Goal: Task Accomplishment & Management: Complete application form

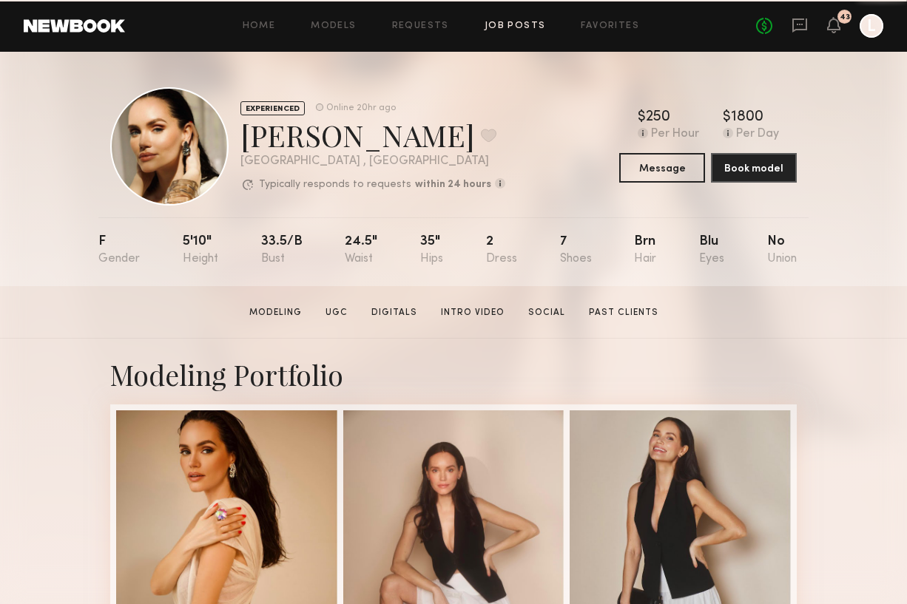
click at [504, 26] on link "Job Posts" at bounding box center [514, 26] width 61 height 10
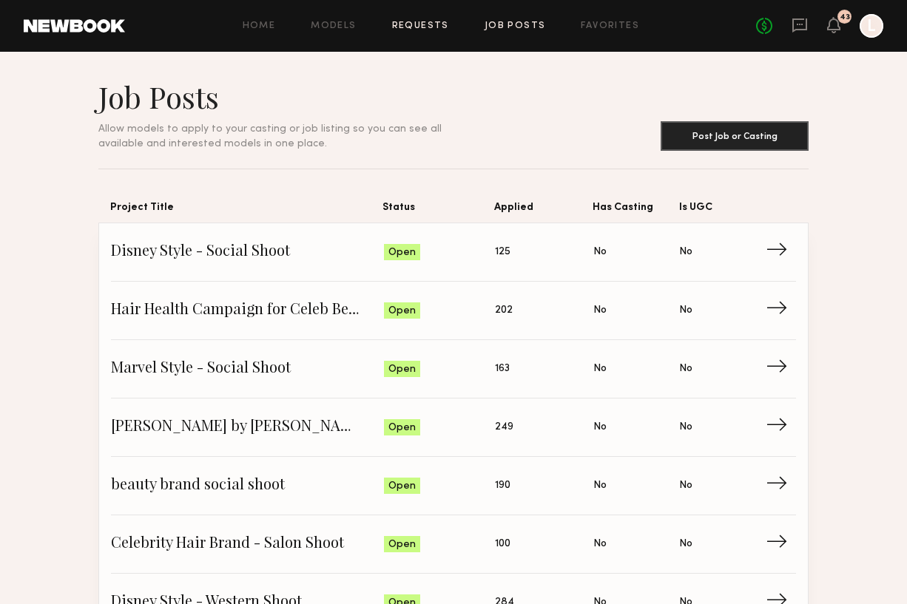
click at [427, 25] on link "Requests" at bounding box center [420, 26] width 57 height 10
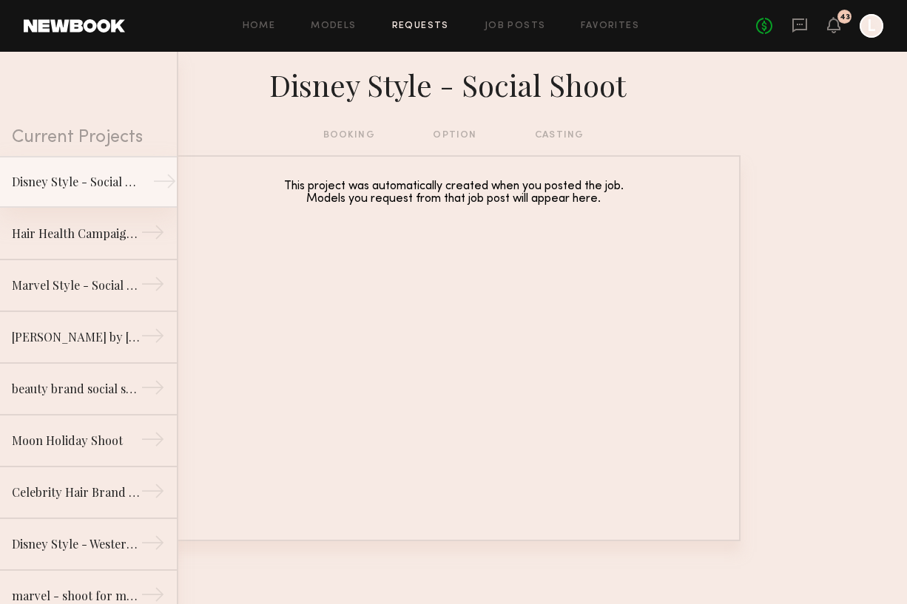
click at [134, 192] on link "Disney Style - Social Shoot →" at bounding box center [88, 182] width 177 height 52
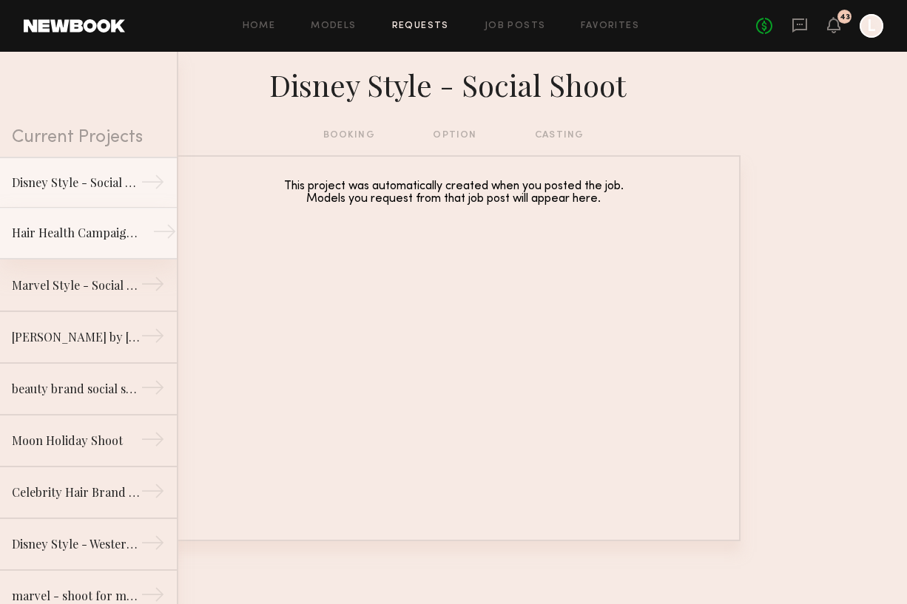
click at [91, 240] on div "Hair Health Campaign for Celeb Beauty Brand" at bounding box center [76, 233] width 129 height 18
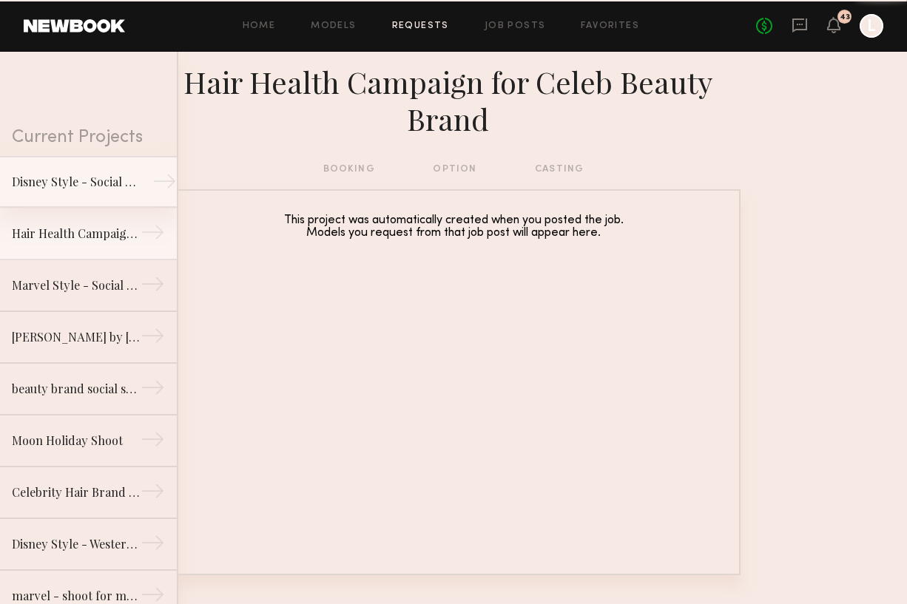
click at [93, 203] on link "Disney Style - Social Shoot →" at bounding box center [88, 182] width 177 height 52
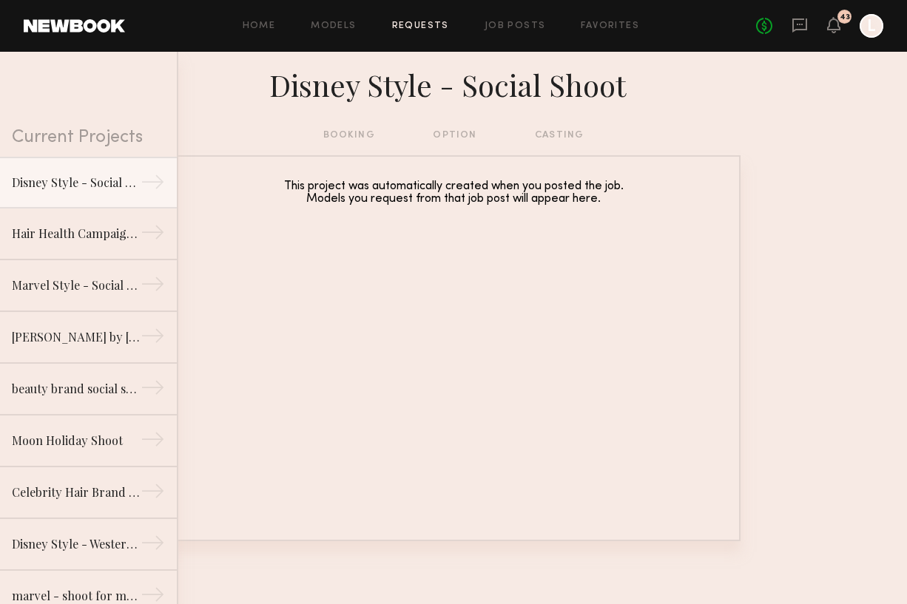
click at [314, 35] on div "Home Models Requests Job Posts Favorites Sign Out No fees up to $5,000 43 L" at bounding box center [504, 26] width 758 height 24
click at [337, 18] on div "Home Models Requests Job Posts Favorites Sign Out No fees up to $5,000 43 L" at bounding box center [504, 26] width 758 height 24
click at [345, 26] on link "Models" at bounding box center [333, 26] width 45 height 10
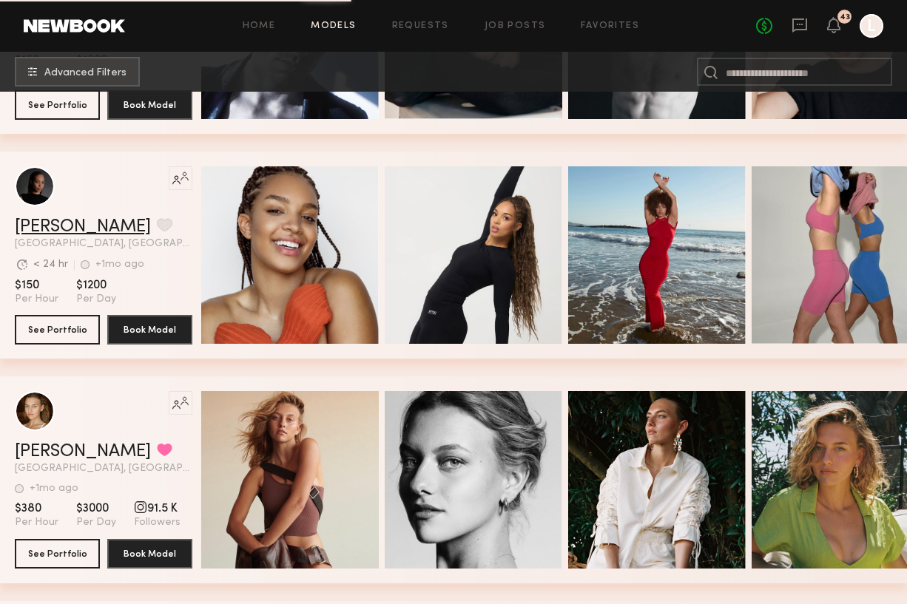
scroll to position [4466, 0]
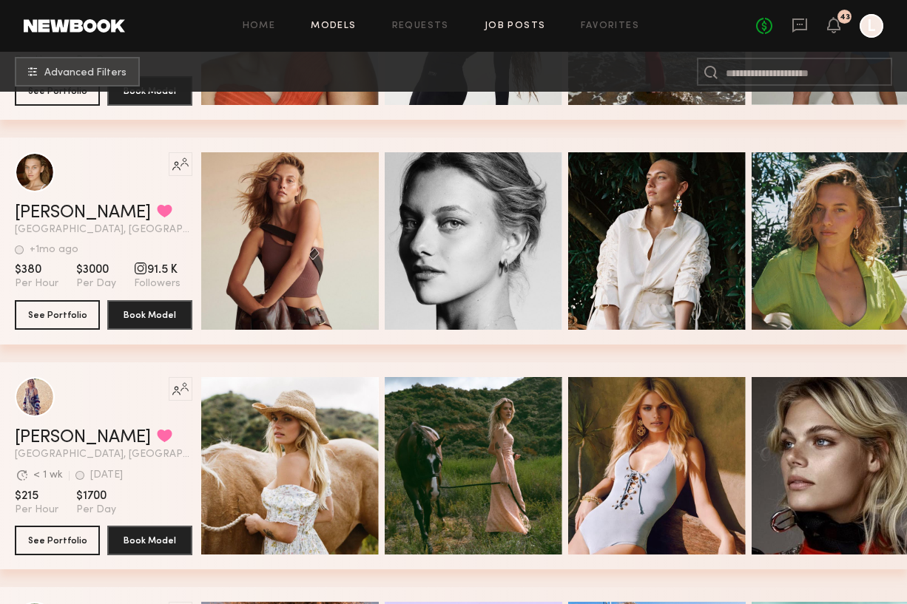
click at [506, 25] on link "Job Posts" at bounding box center [514, 26] width 61 height 10
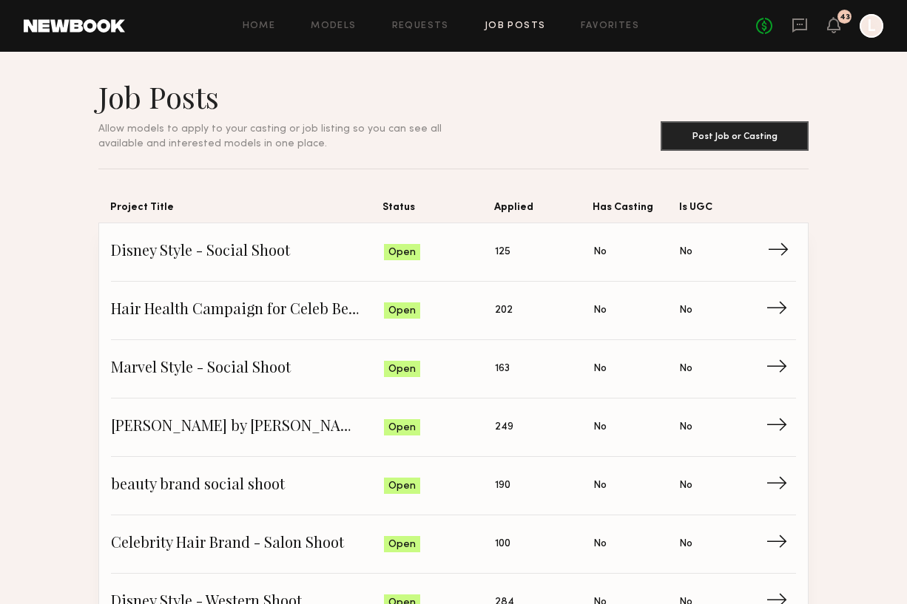
click at [448, 274] on link "Disney Style - Social Shoot Status: Open Applied: 125 Has Casting: No Is UGC: N…" at bounding box center [453, 252] width 685 height 58
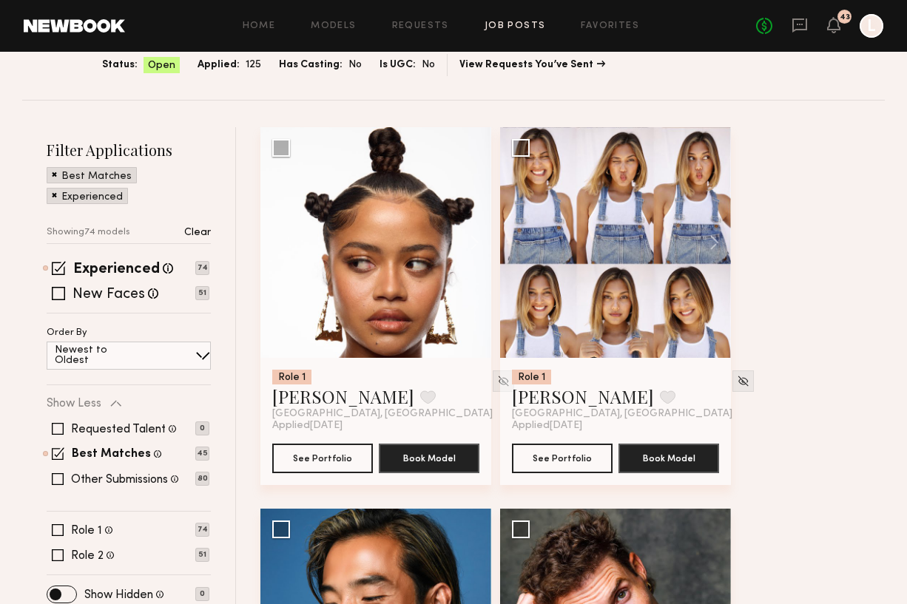
scroll to position [109, 0]
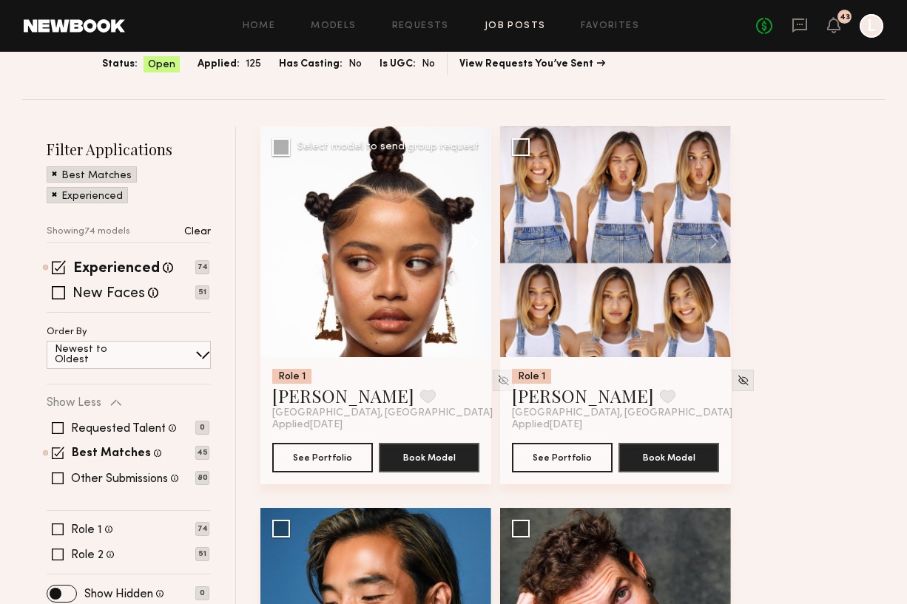
click at [468, 237] on button at bounding box center [467, 241] width 47 height 231
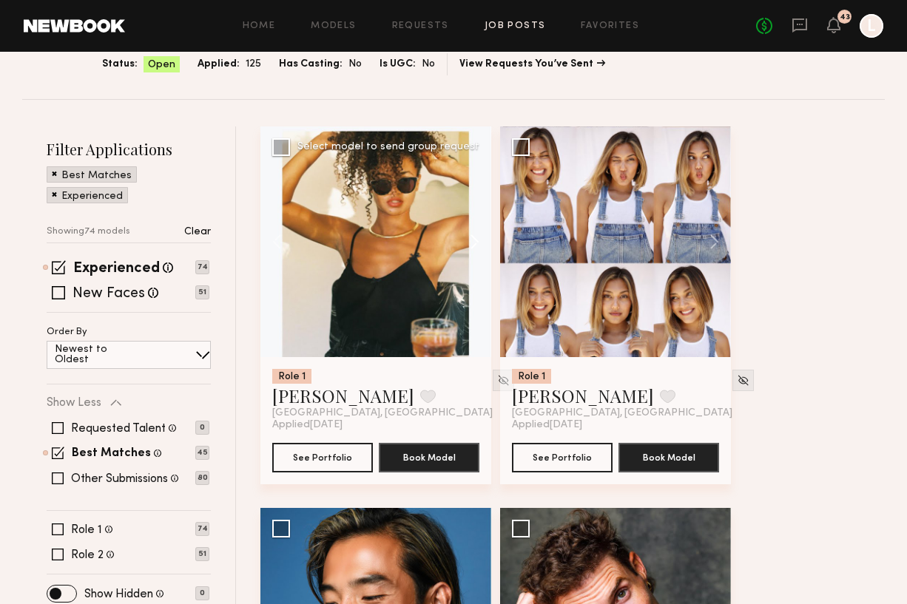
click at [468, 237] on button at bounding box center [467, 241] width 47 height 231
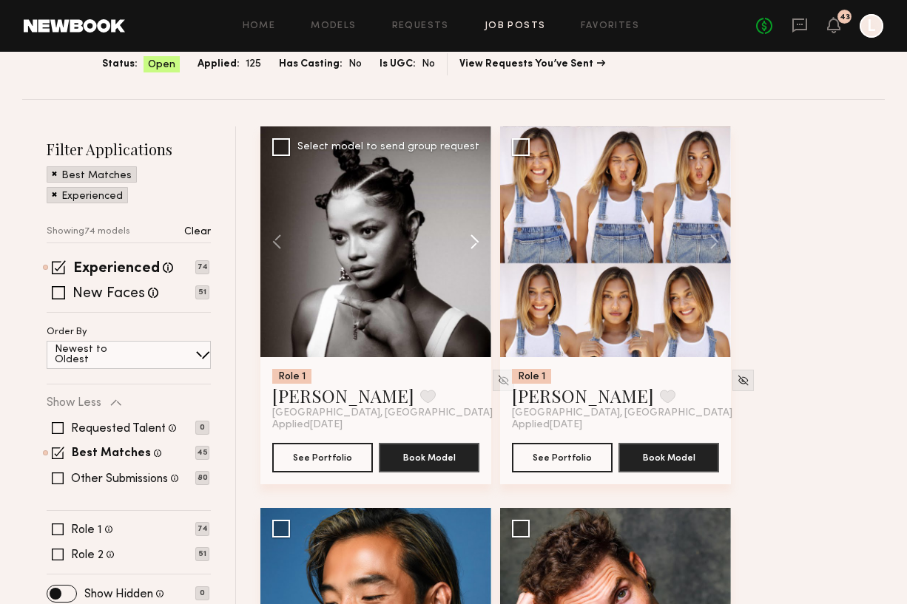
click at [468, 237] on button at bounding box center [467, 241] width 47 height 231
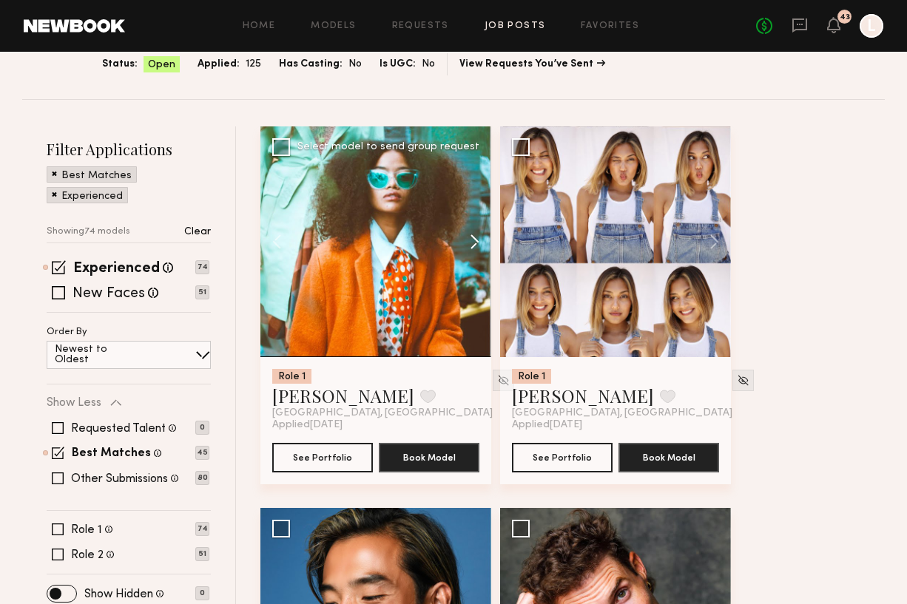
click at [468, 237] on button at bounding box center [467, 241] width 47 height 231
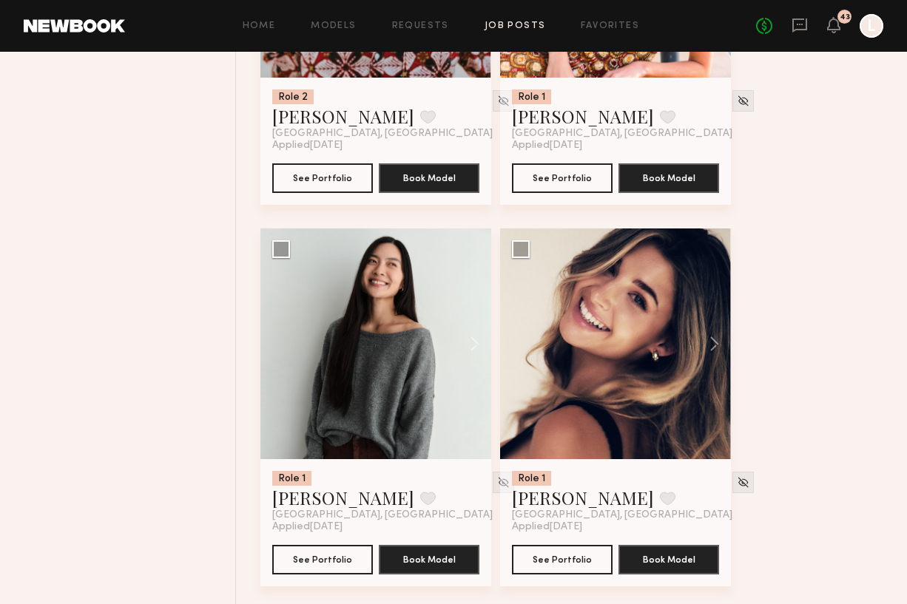
scroll to position [1151, 0]
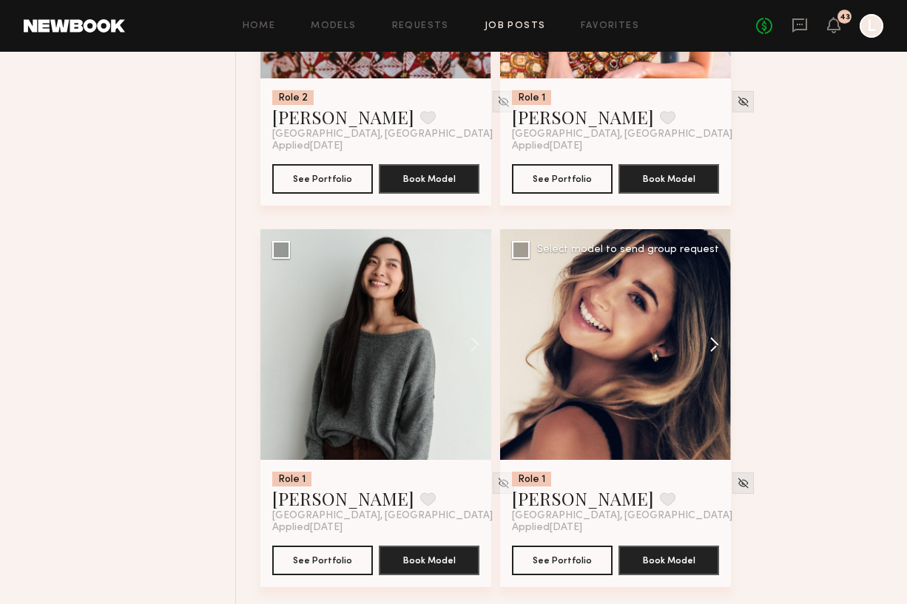
click at [714, 348] on button at bounding box center [706, 344] width 47 height 231
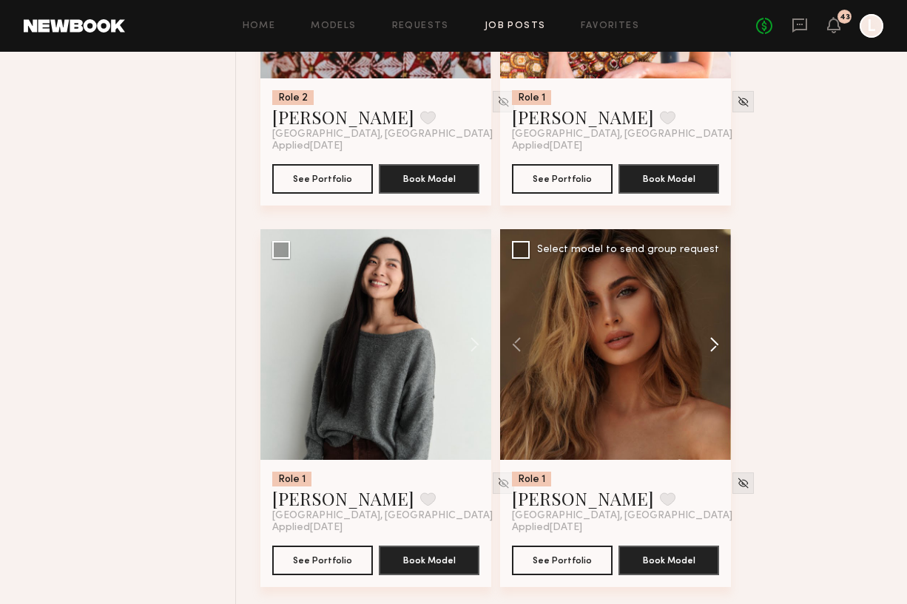
click at [714, 348] on button at bounding box center [706, 344] width 47 height 231
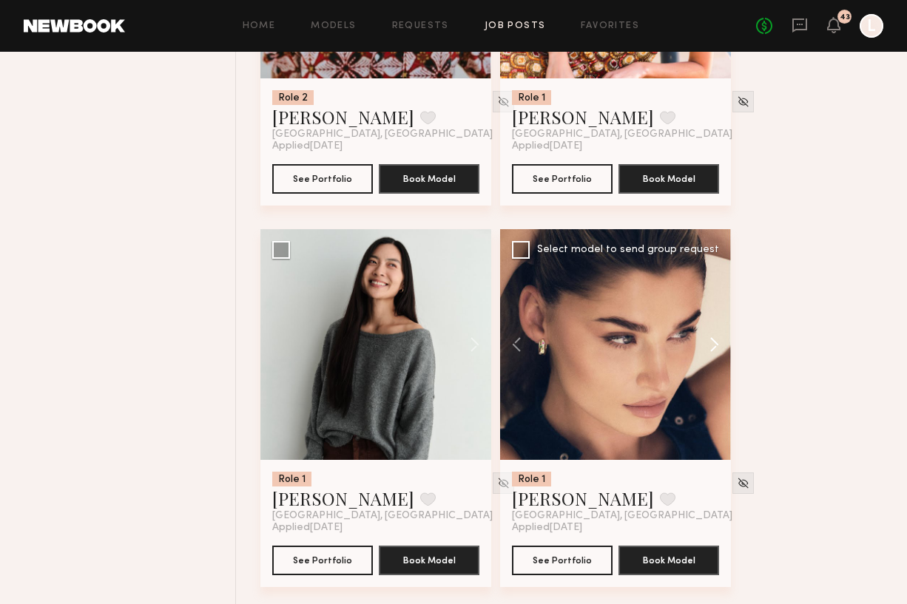
click at [714, 348] on button at bounding box center [706, 344] width 47 height 231
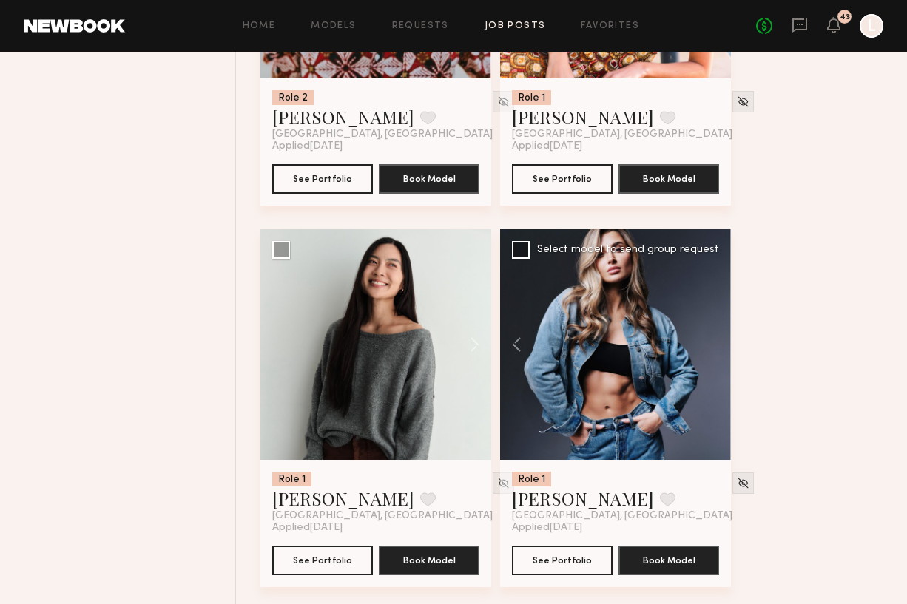
click at [714, 348] on div at bounding box center [615, 344] width 231 height 231
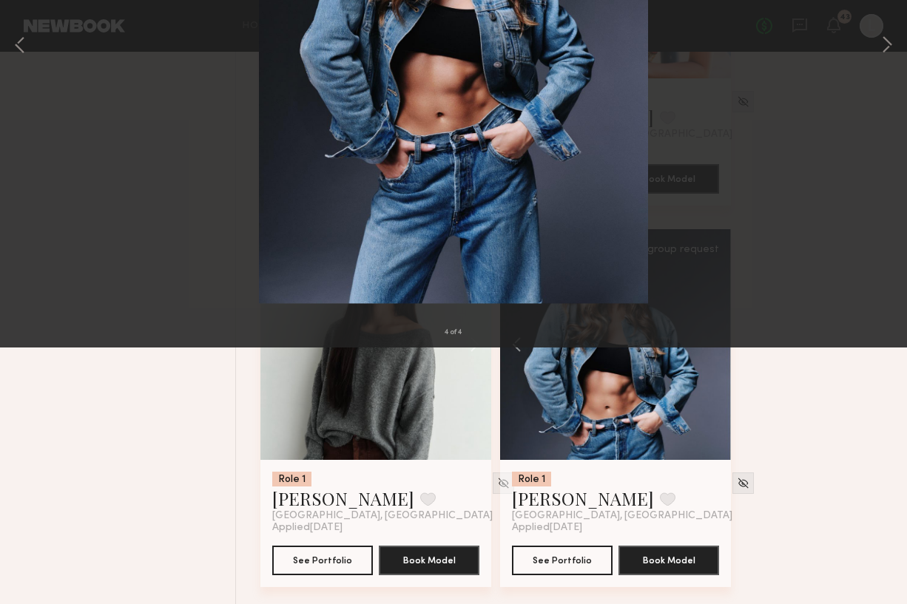
click at [30, 41] on button at bounding box center [34, 35] width 24 height 27
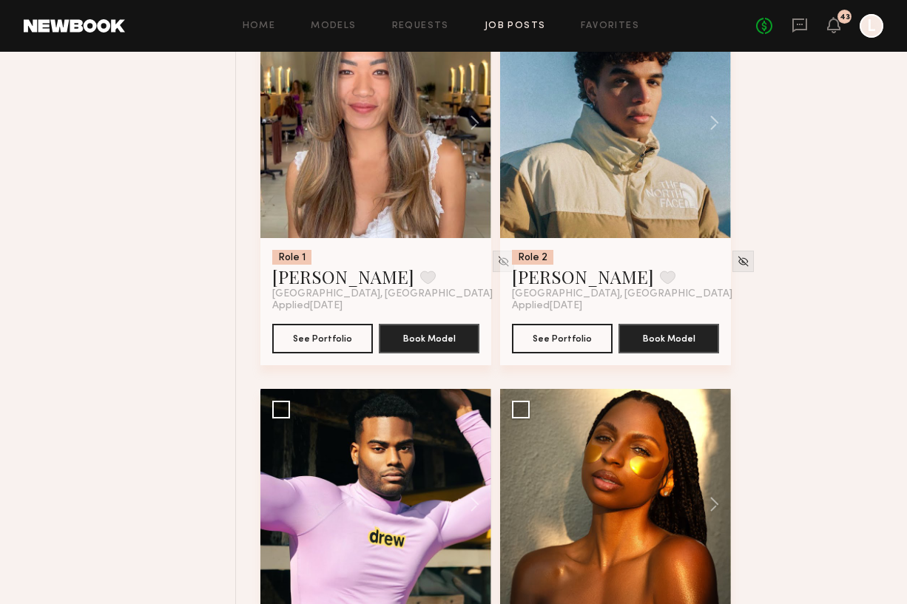
scroll to position [1696, 0]
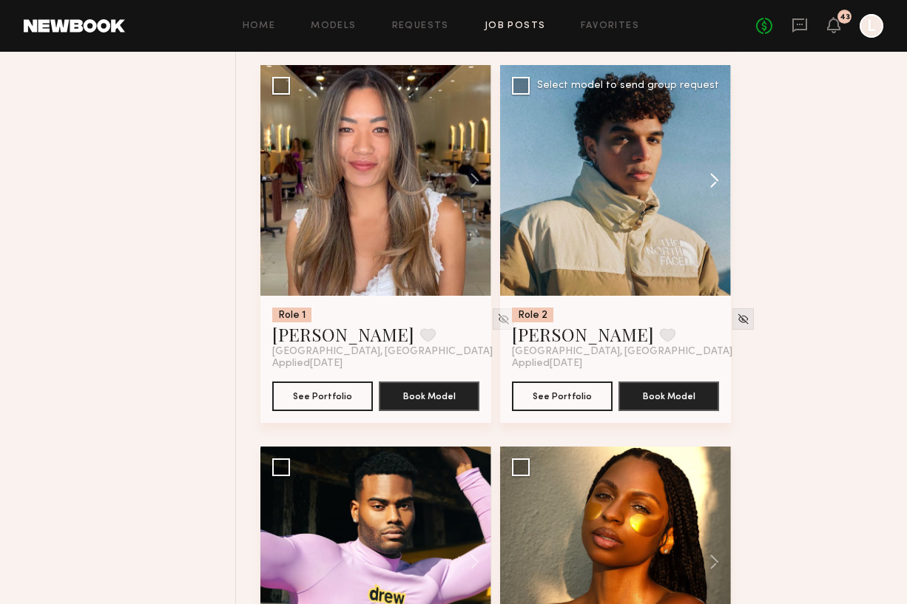
click at [717, 189] on button at bounding box center [706, 180] width 47 height 231
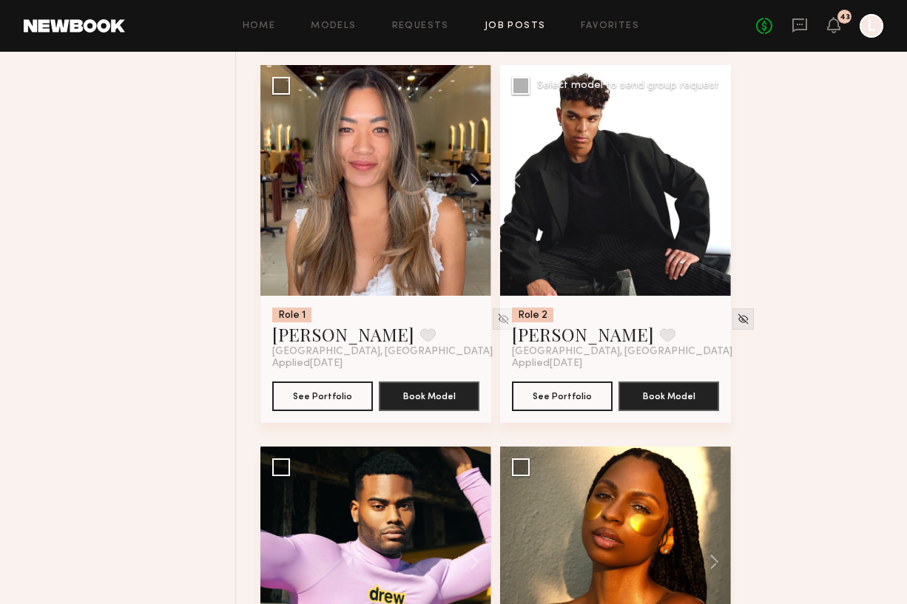
click at [717, 189] on button at bounding box center [706, 180] width 47 height 231
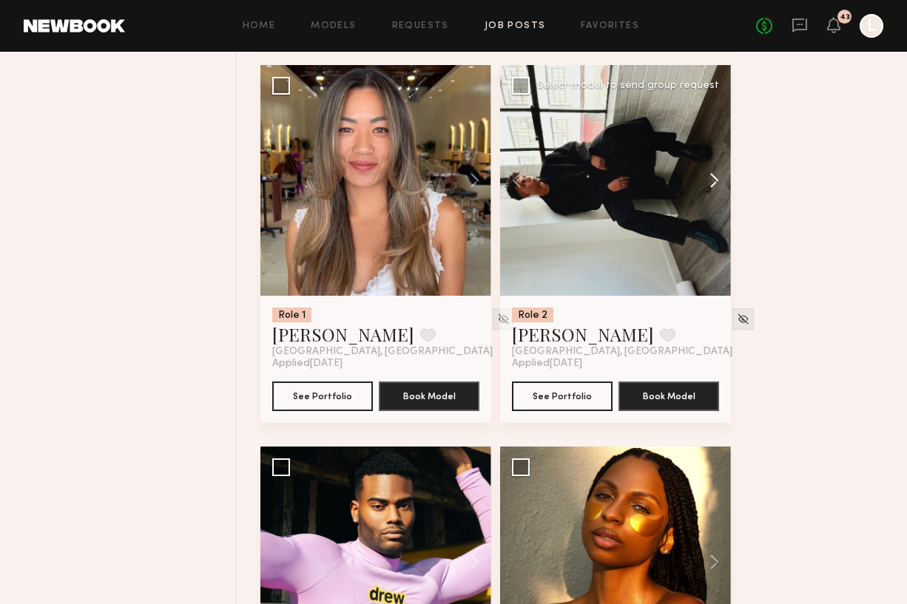
click at [717, 189] on button at bounding box center [706, 180] width 47 height 231
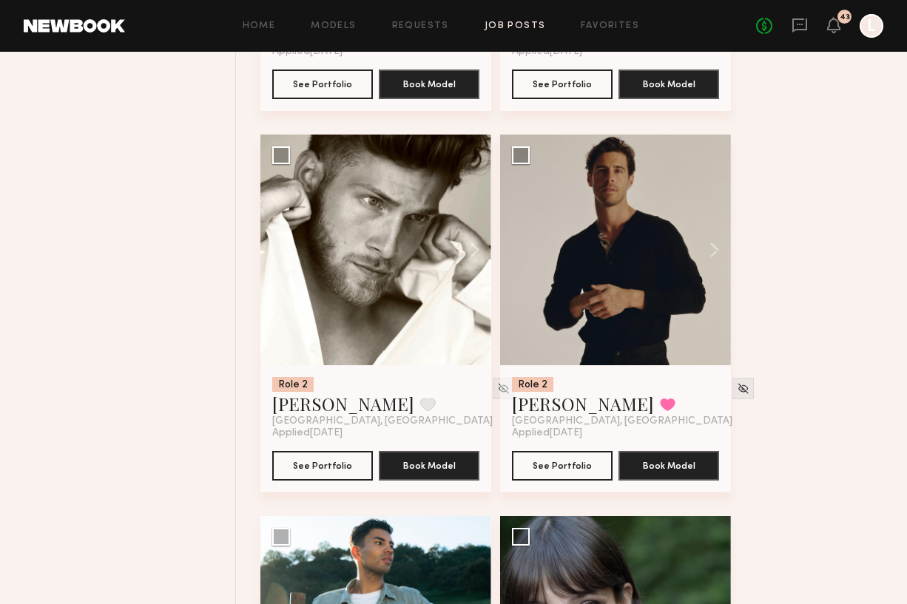
scroll to position [2780, 0]
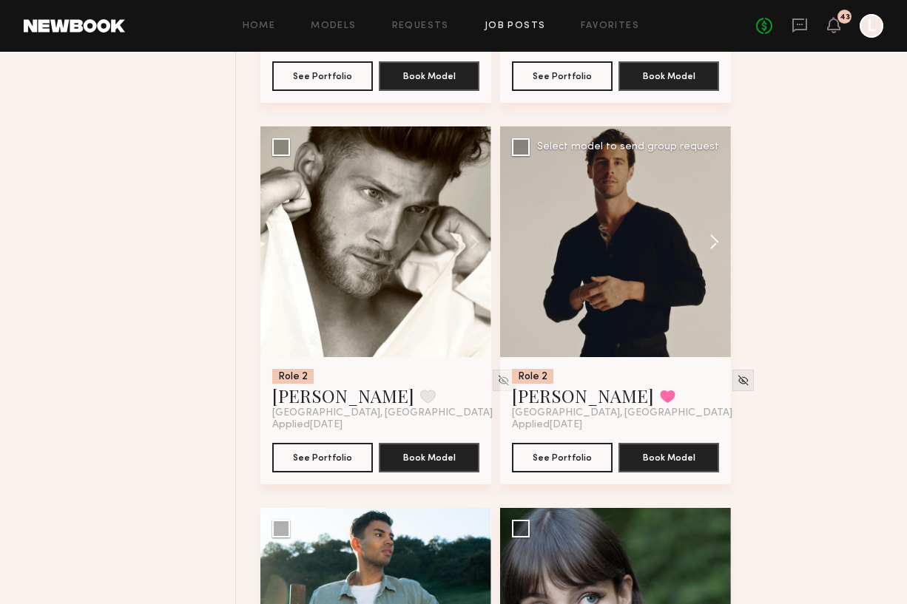
click at [712, 242] on button at bounding box center [706, 241] width 47 height 231
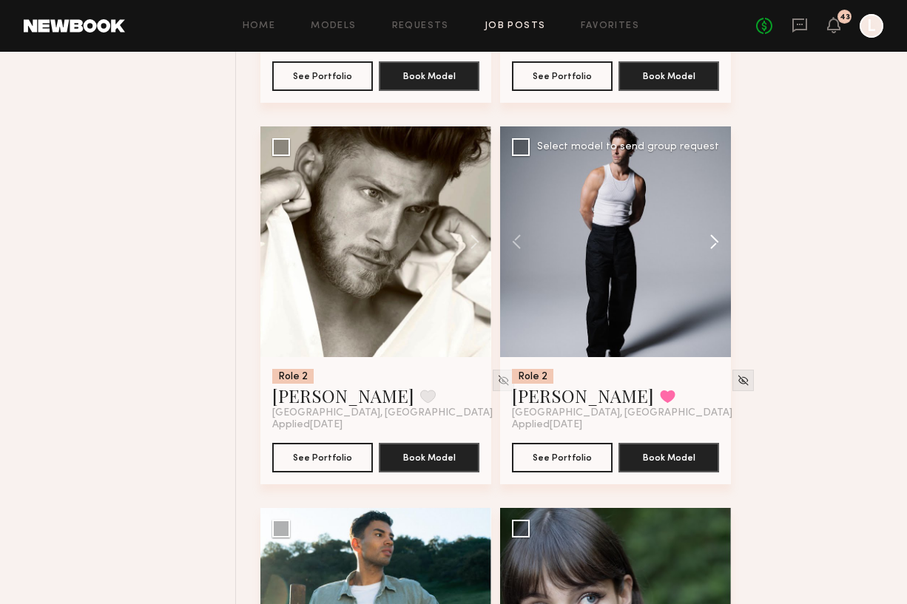
click at [712, 242] on button at bounding box center [706, 241] width 47 height 231
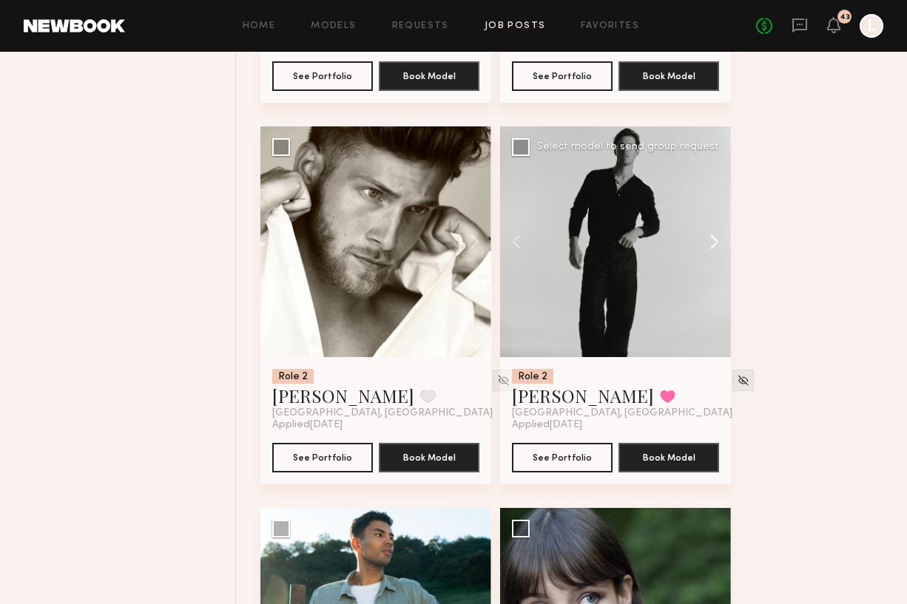
click at [712, 242] on button at bounding box center [706, 241] width 47 height 231
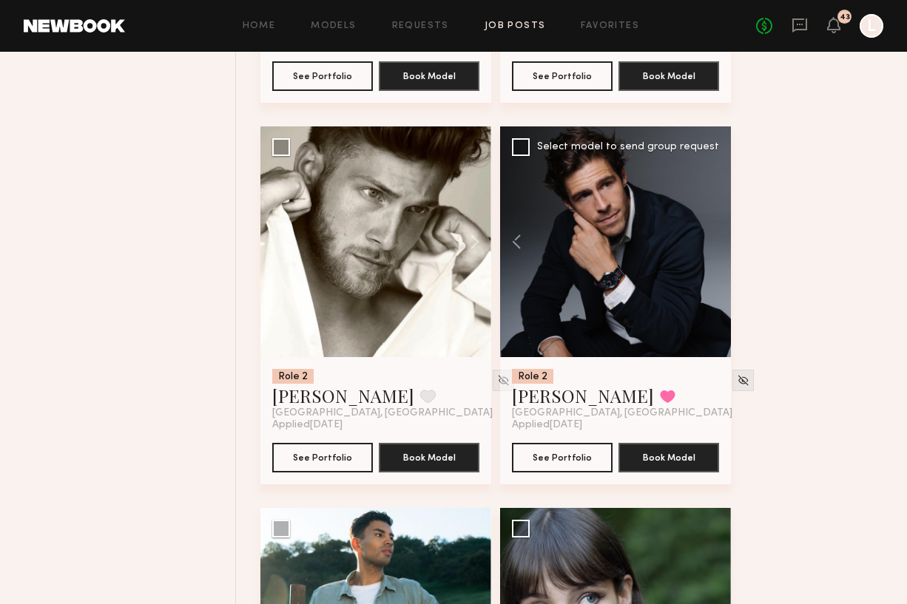
click at [712, 242] on div at bounding box center [615, 241] width 231 height 231
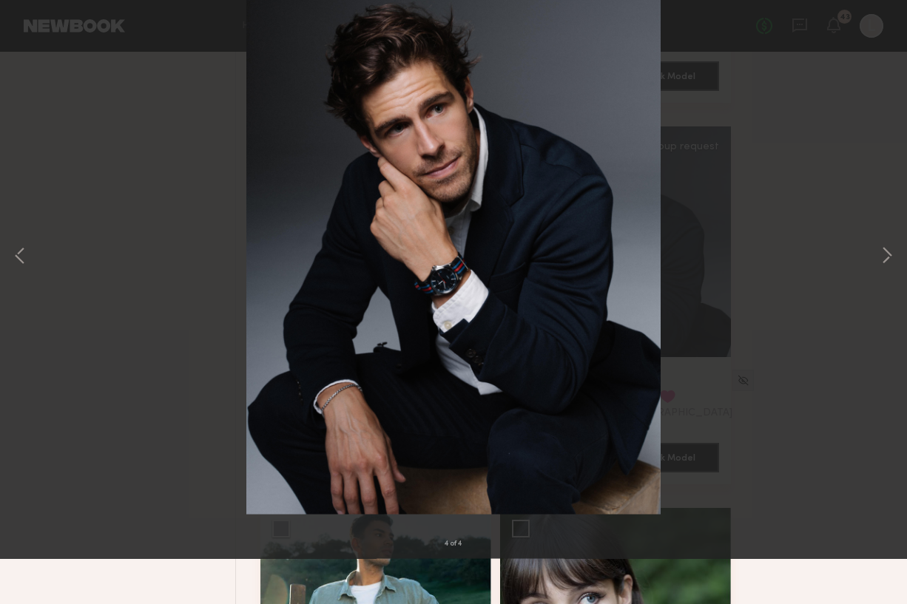
click at [33, 45] on button at bounding box center [34, 35] width 24 height 27
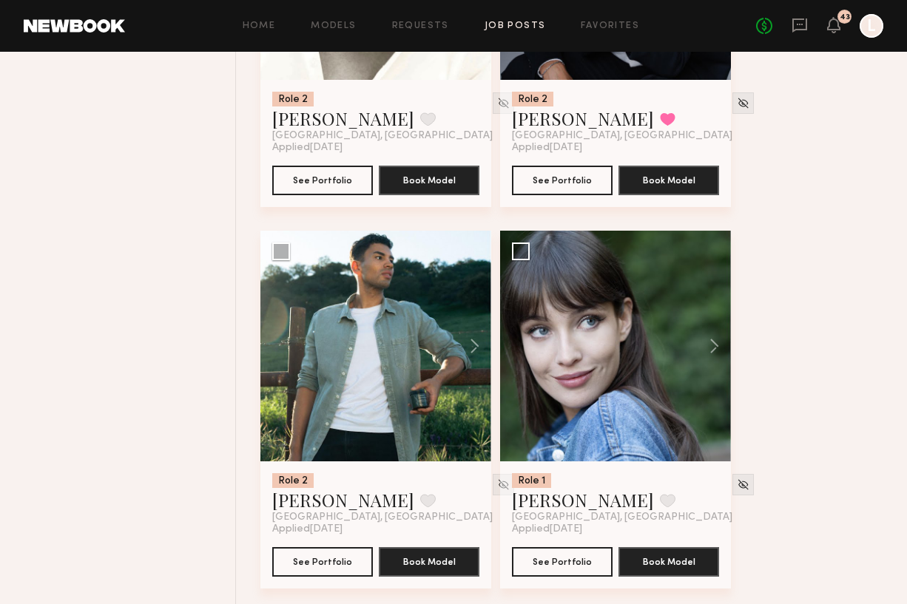
scroll to position [3058, 0]
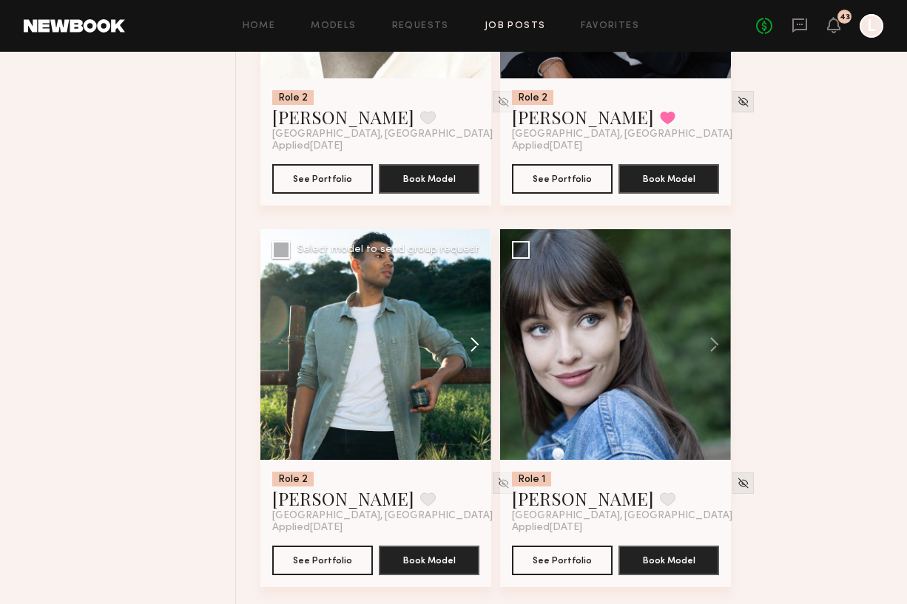
click at [473, 350] on button at bounding box center [467, 344] width 47 height 231
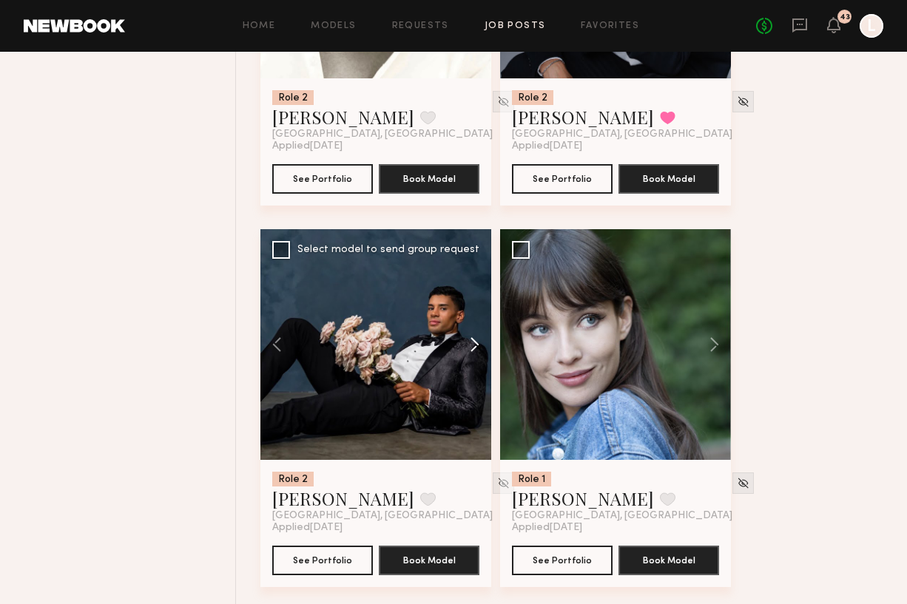
click at [473, 350] on button at bounding box center [467, 344] width 47 height 231
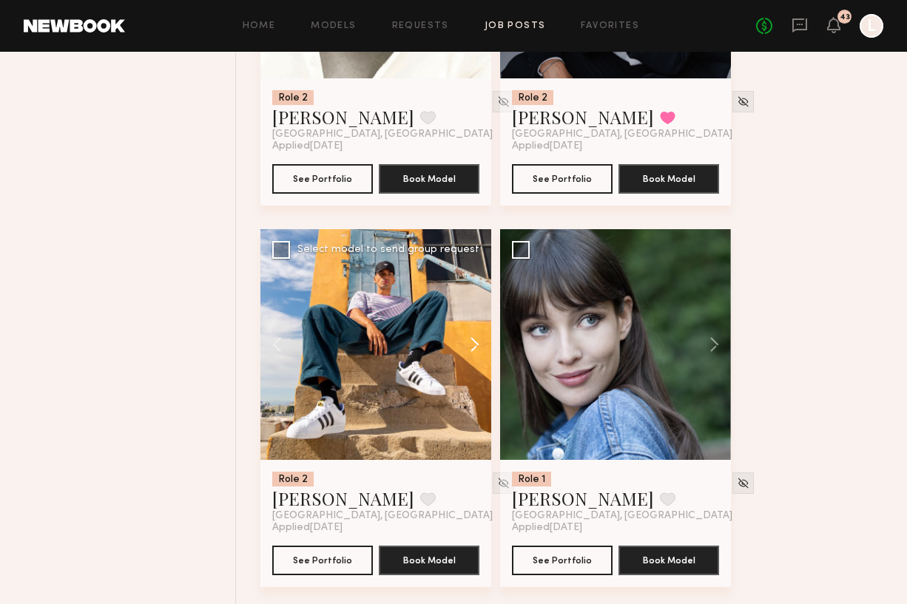
click at [473, 350] on button at bounding box center [467, 344] width 47 height 231
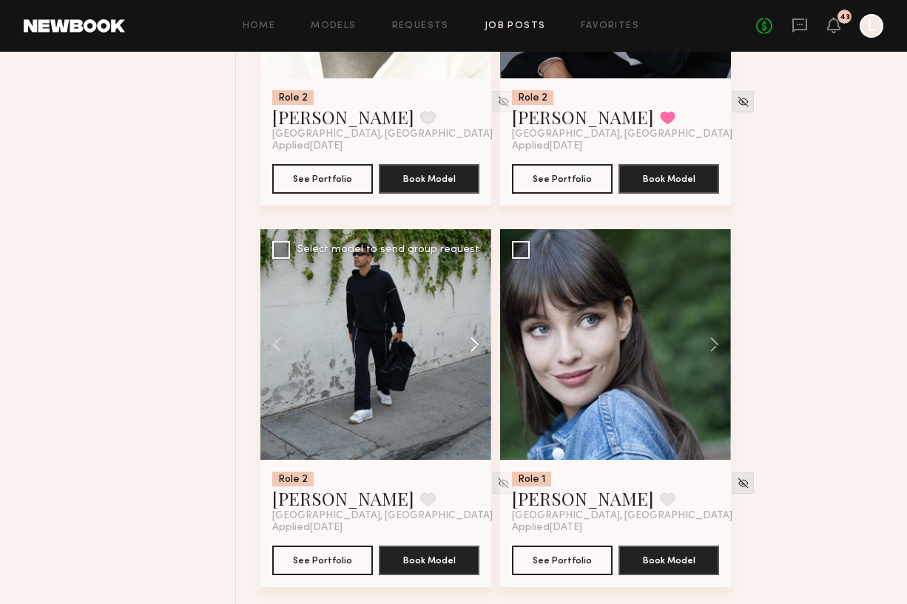
click at [473, 350] on button at bounding box center [467, 344] width 47 height 231
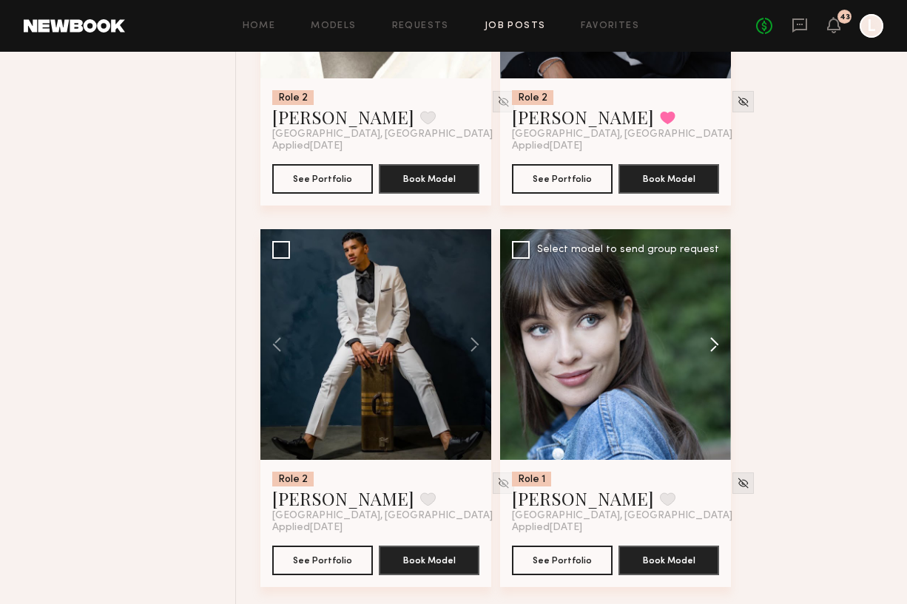
click at [720, 352] on button at bounding box center [706, 344] width 47 height 231
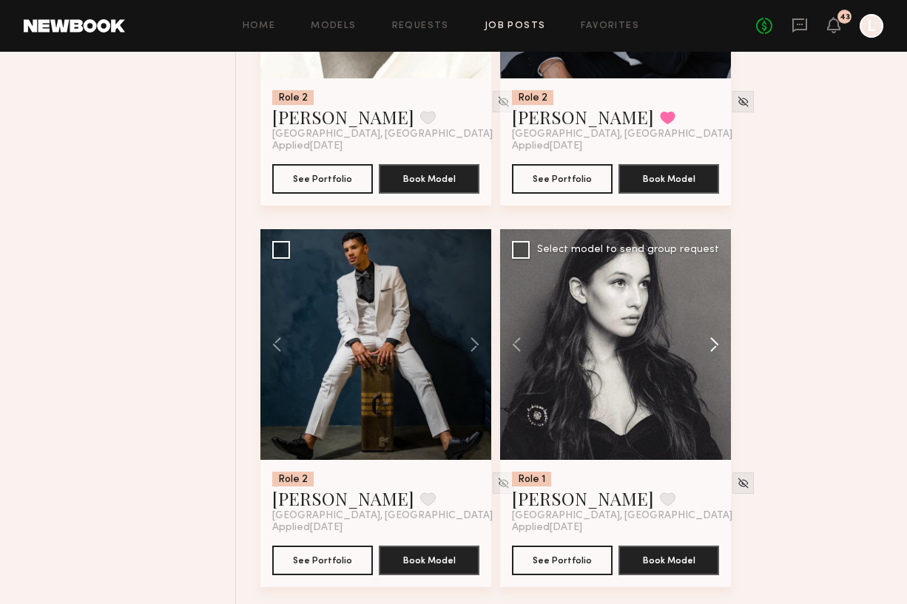
click at [720, 352] on button at bounding box center [706, 344] width 47 height 231
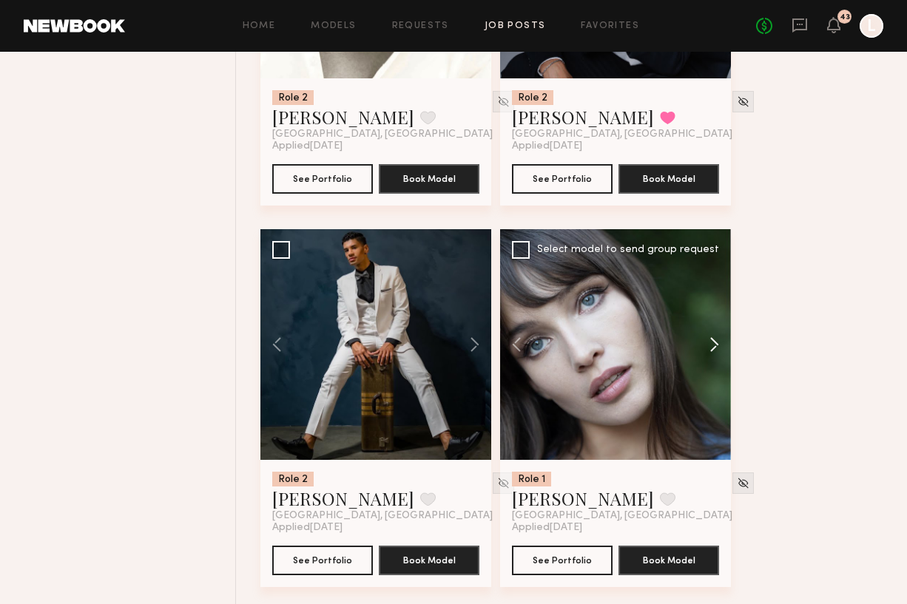
click at [720, 352] on button at bounding box center [706, 344] width 47 height 231
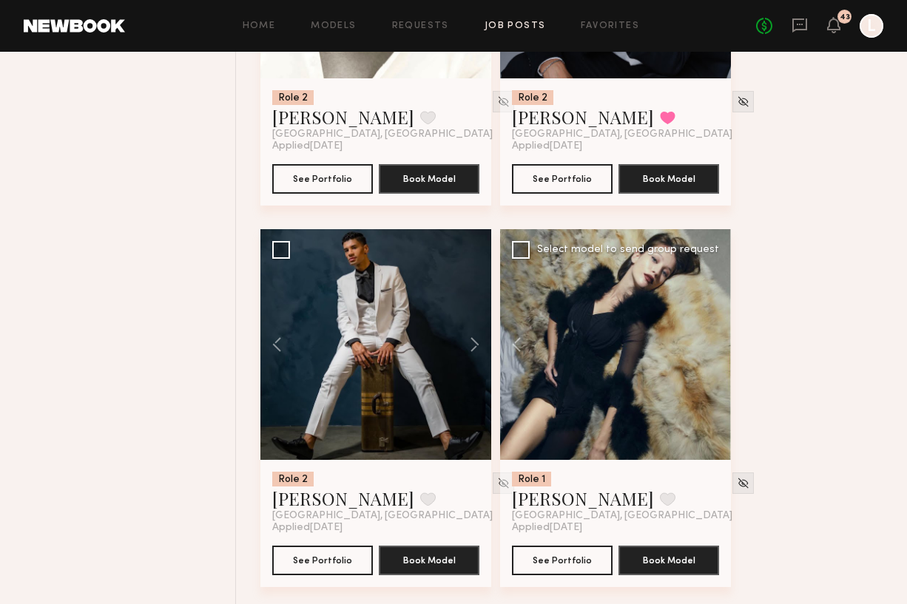
click at [720, 352] on div at bounding box center [615, 344] width 231 height 231
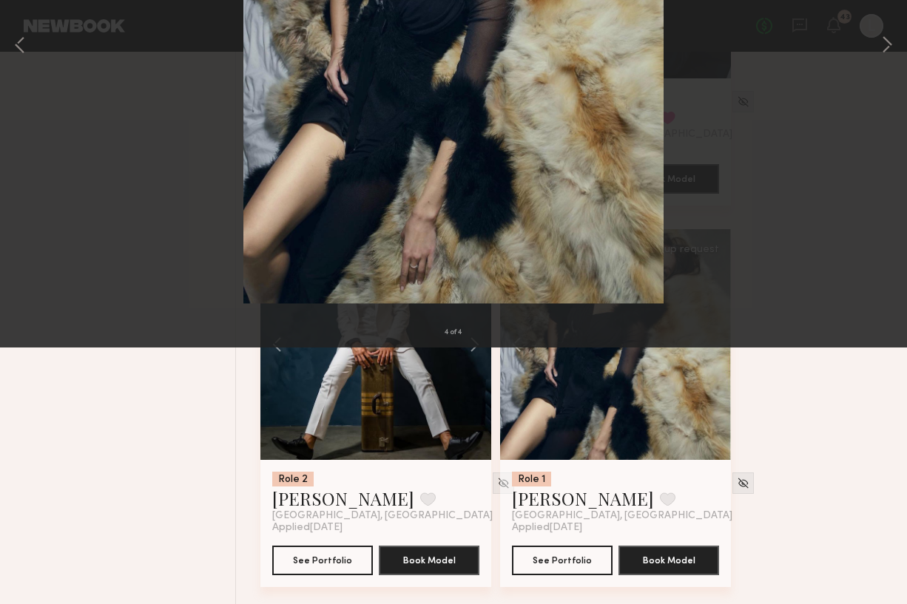
click at [31, 36] on button at bounding box center [34, 35] width 24 height 27
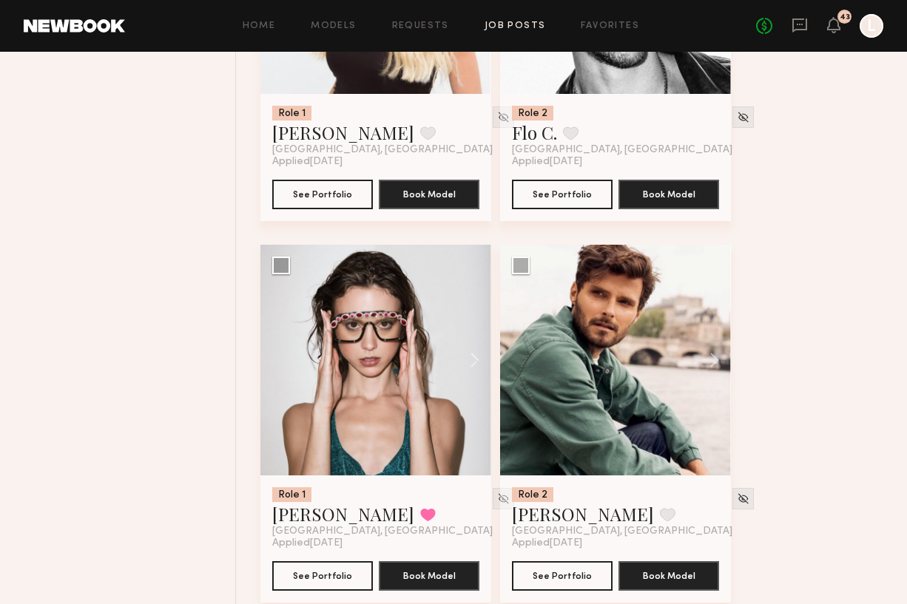
scroll to position [3807, 0]
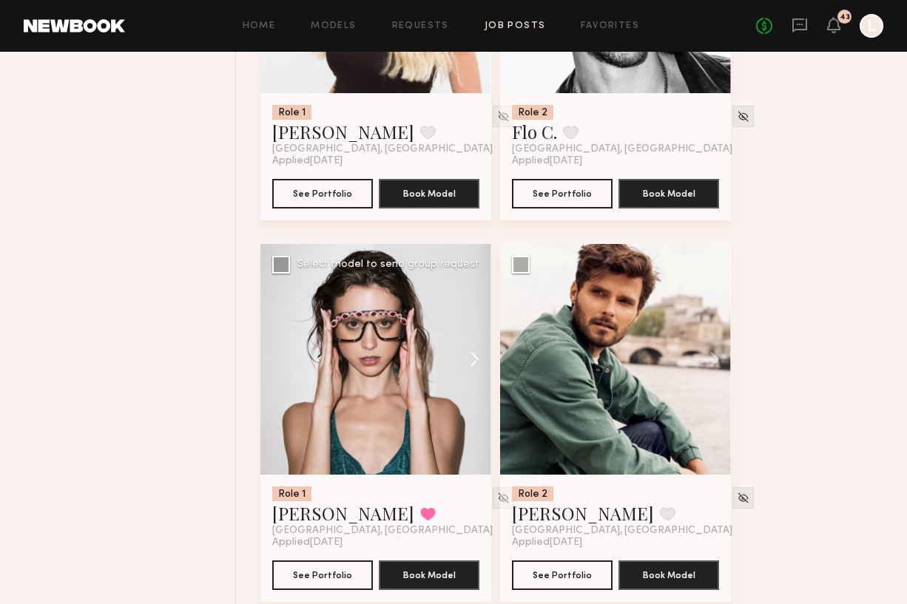
click at [474, 364] on button at bounding box center [467, 359] width 47 height 231
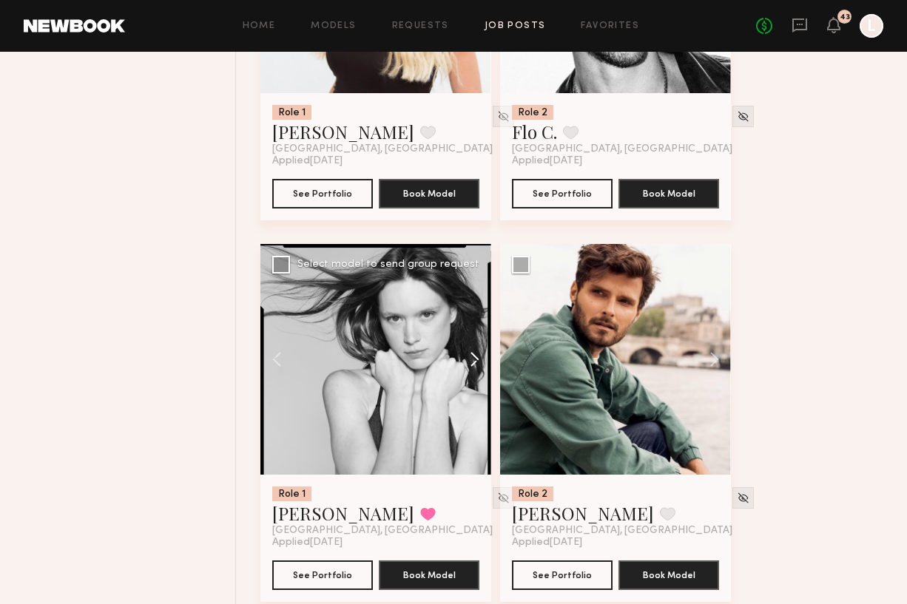
click at [474, 364] on button at bounding box center [467, 359] width 47 height 231
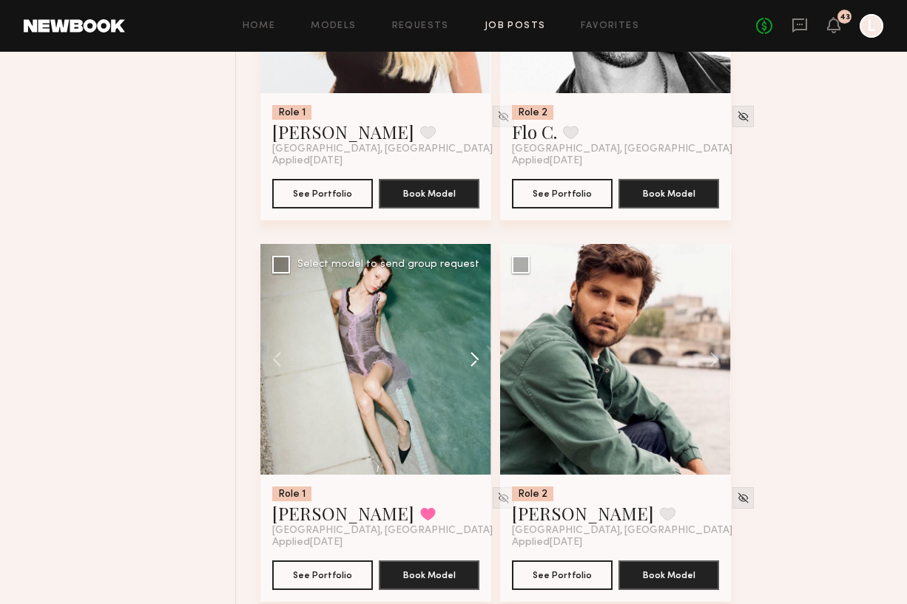
click at [474, 364] on button at bounding box center [467, 359] width 47 height 231
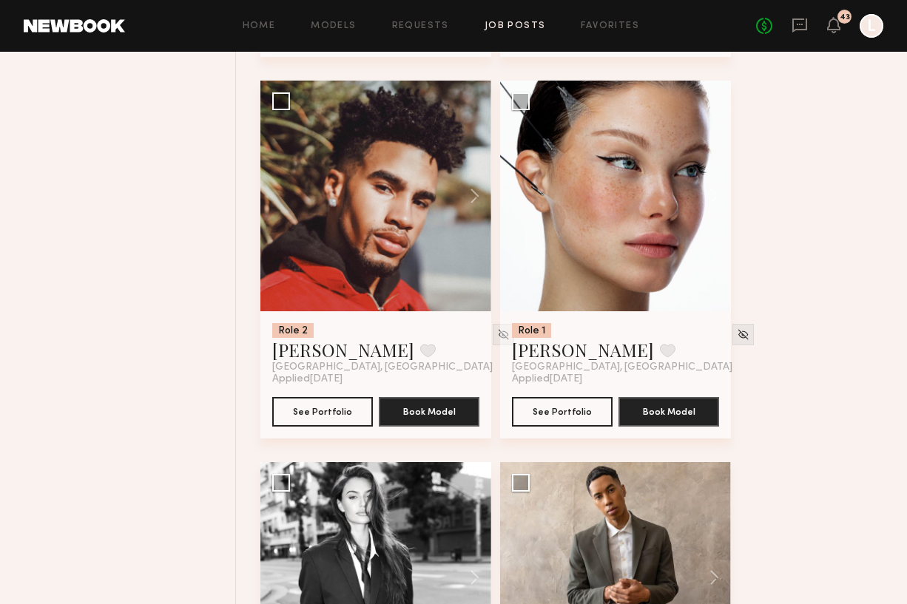
scroll to position [5116, 0]
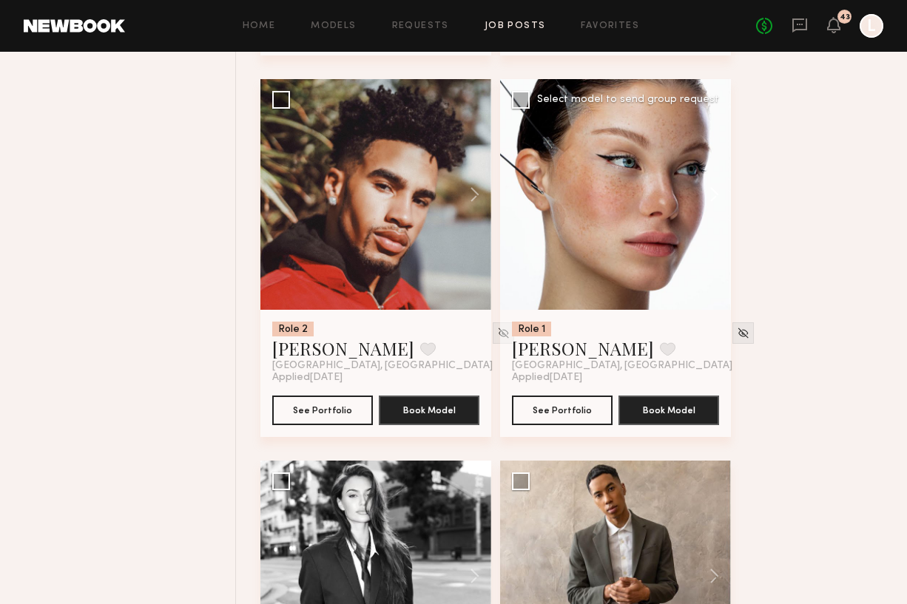
click at [716, 193] on button at bounding box center [706, 194] width 47 height 231
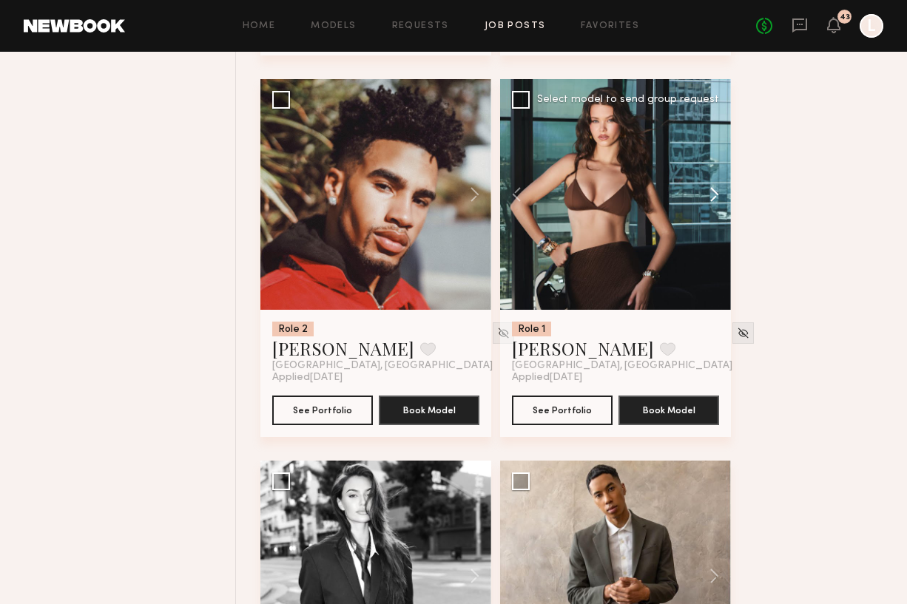
click at [716, 193] on button at bounding box center [706, 194] width 47 height 231
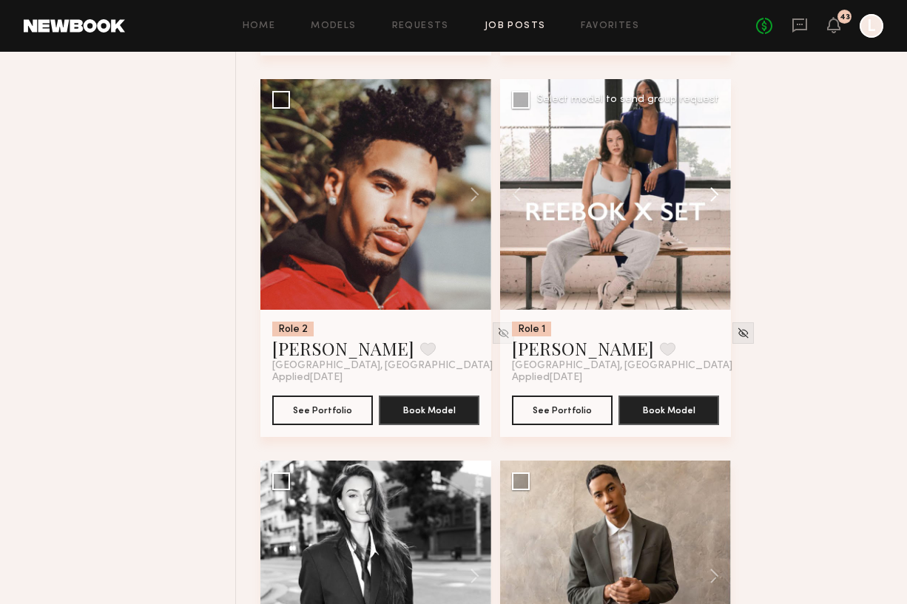
click at [716, 193] on button at bounding box center [706, 194] width 47 height 231
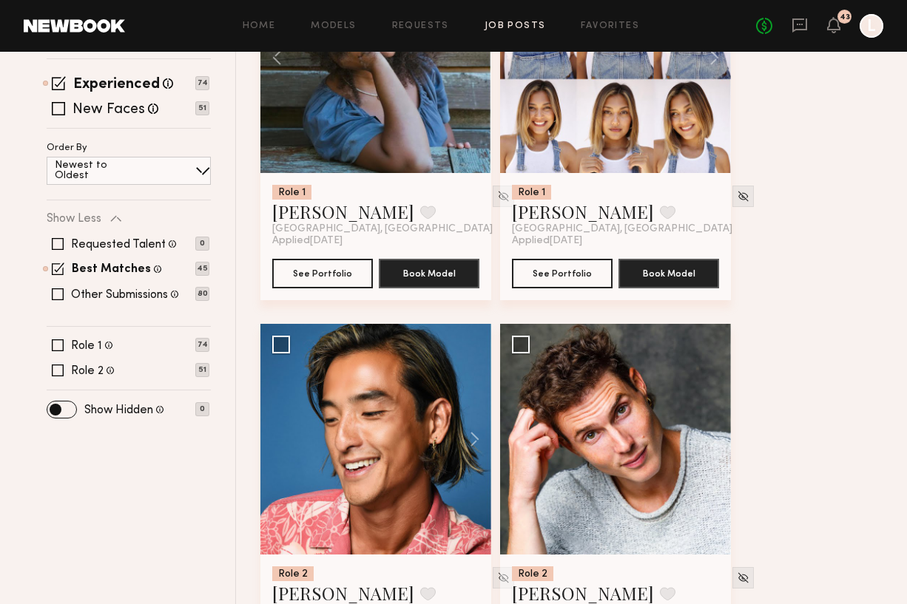
scroll to position [0, 0]
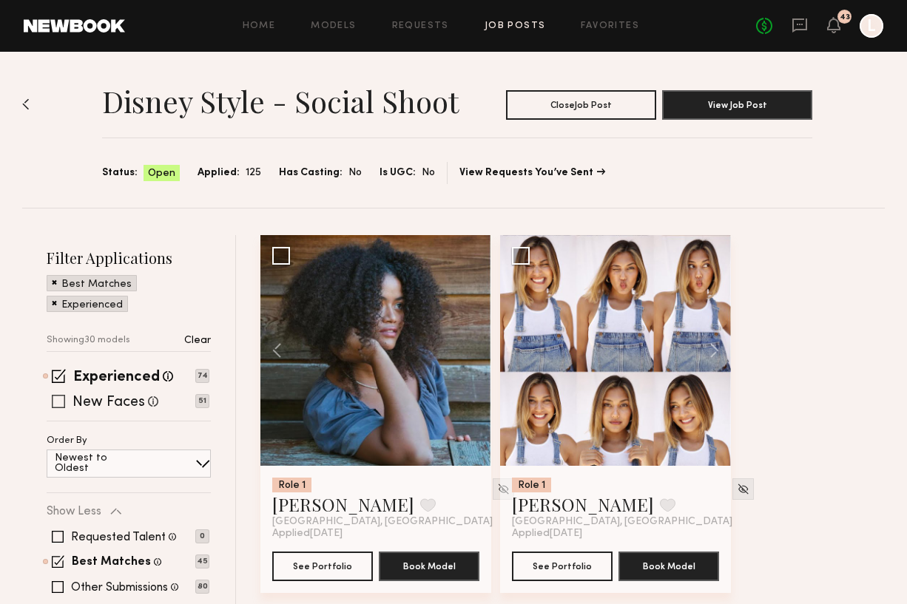
click at [58, 405] on span at bounding box center [58, 401] width 13 height 13
click at [61, 586] on span at bounding box center [58, 587] width 12 height 12
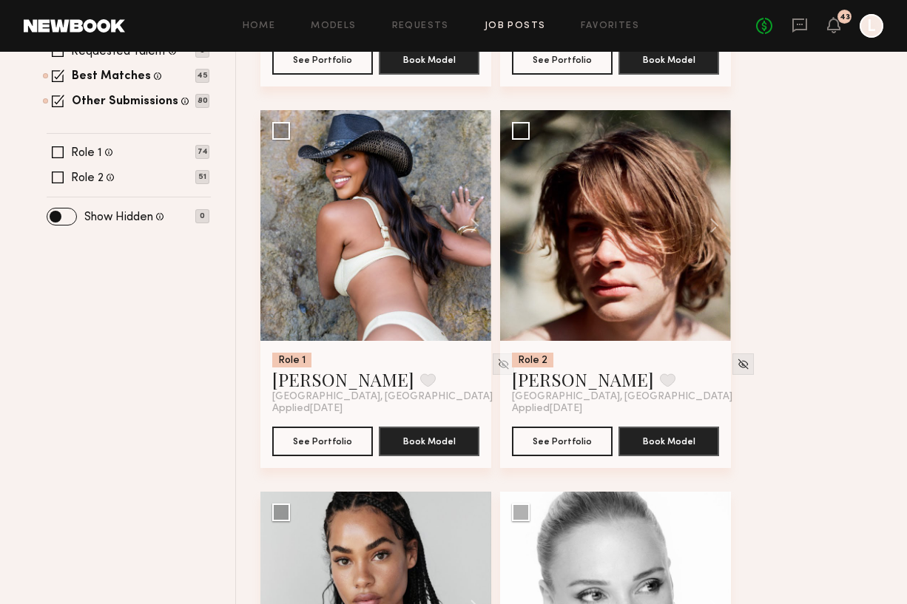
scroll to position [507, 0]
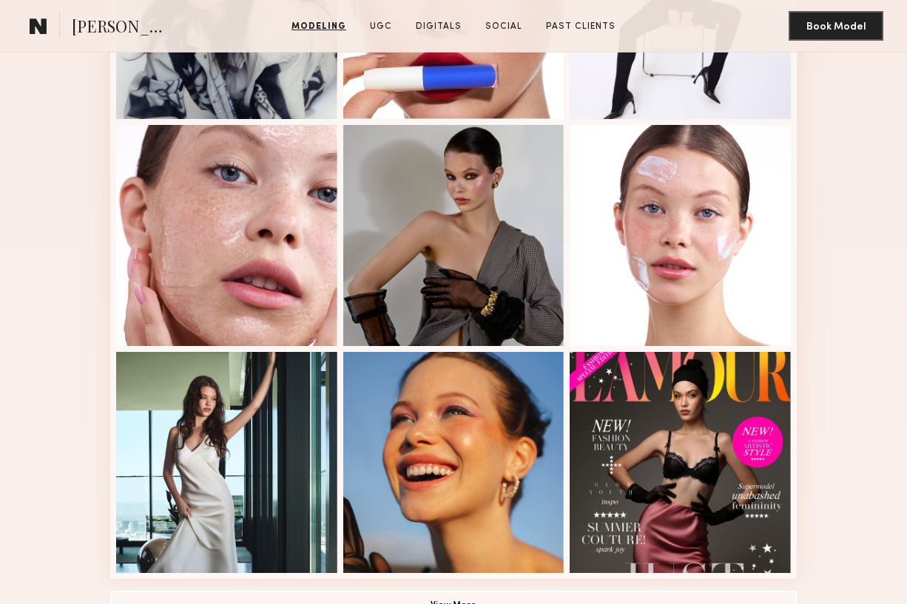
scroll to position [265, 0]
